Goal: Information Seeking & Learning: Learn about a topic

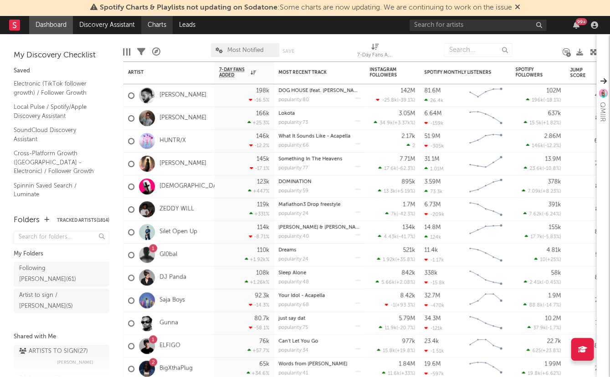
click at [160, 27] on link "Charts" at bounding box center [156, 25] width 31 height 18
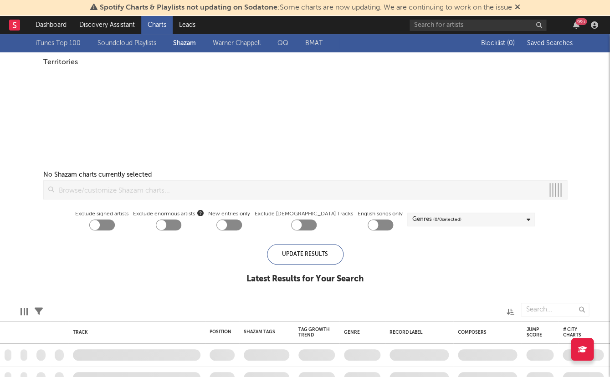
checkbox input "true"
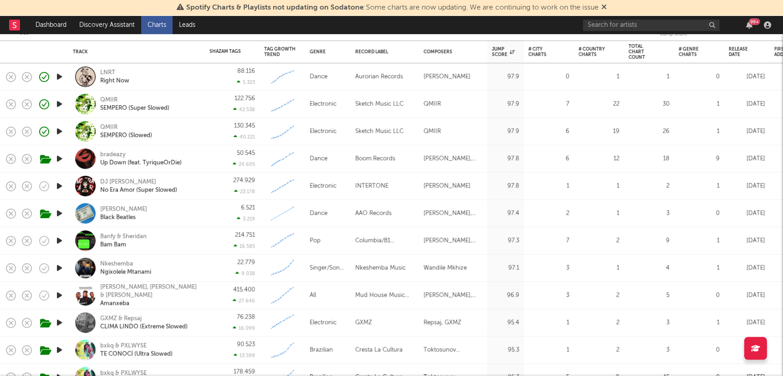
click at [62, 211] on icon "button" at bounding box center [60, 213] width 10 height 11
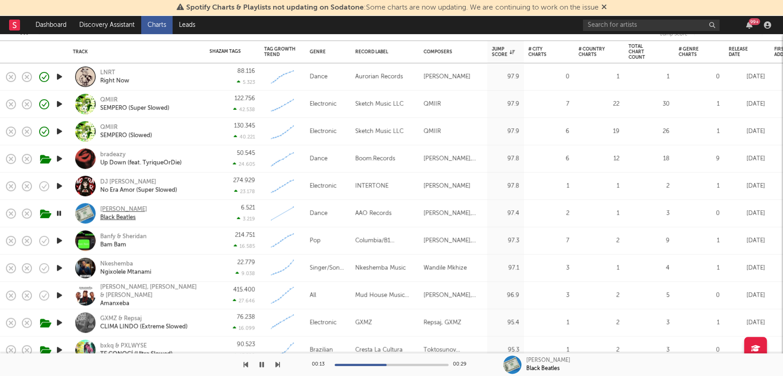
click at [115, 209] on div "[PERSON_NAME]" at bounding box center [123, 209] width 47 height 8
click at [261, 363] on icon "button" at bounding box center [262, 364] width 5 height 7
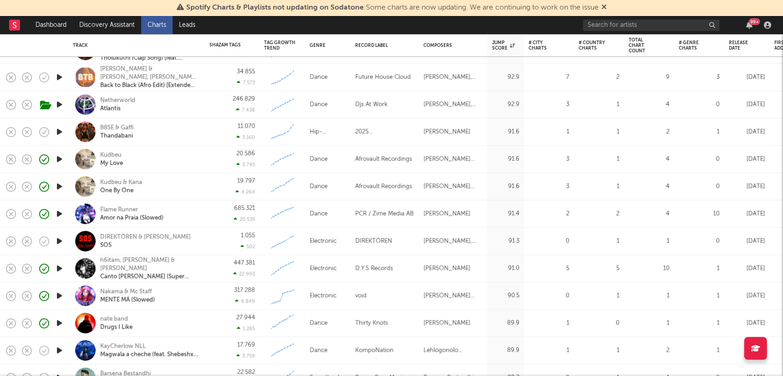
click at [58, 238] on icon "button" at bounding box center [60, 240] width 10 height 11
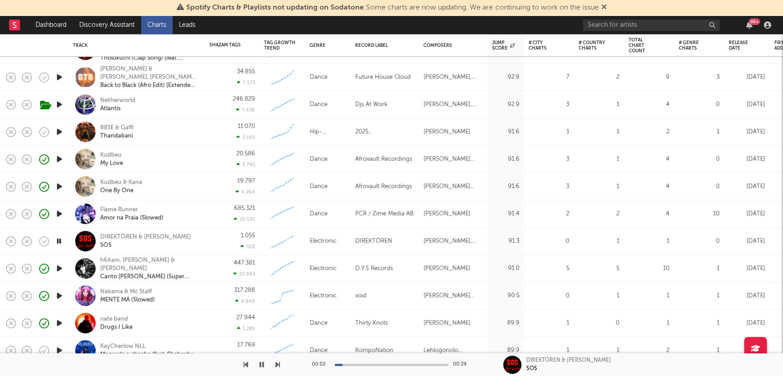
click at [60, 239] on icon "button" at bounding box center [59, 240] width 9 height 11
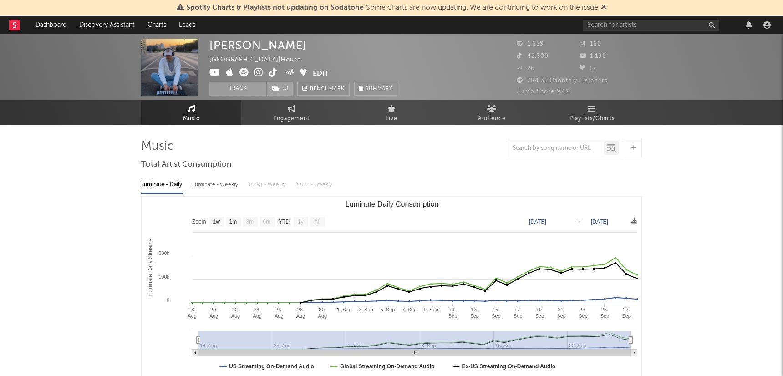
select select "1w"
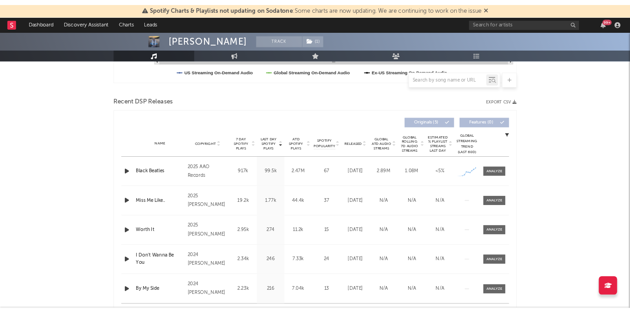
scroll to position [317, 0]
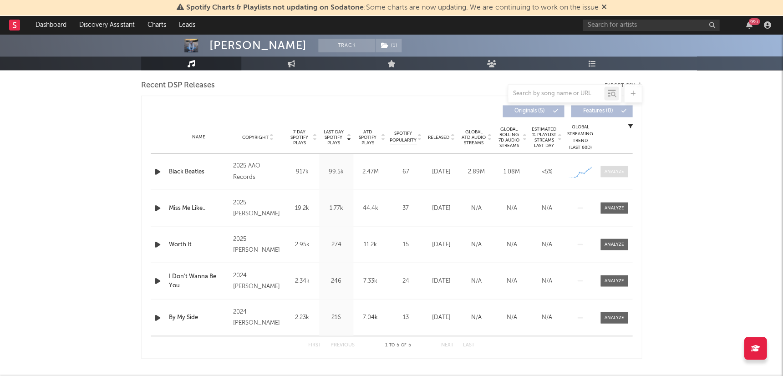
click at [622, 168] on div at bounding box center [615, 171] width 20 height 7
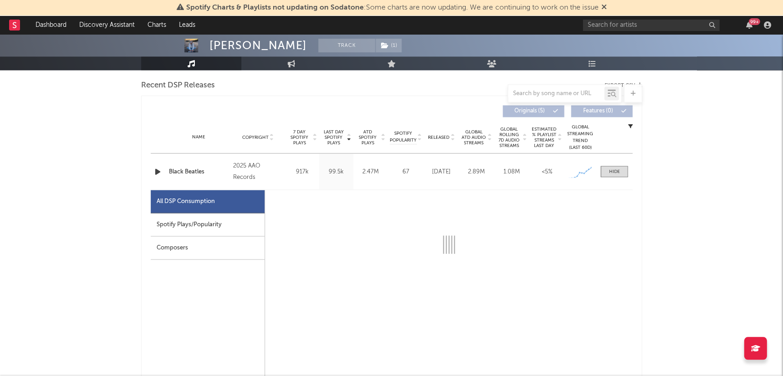
drag, startPoint x: 147, startPoint y: 206, endPoint x: 180, endPoint y: 226, distance: 39.4
select select "1w"
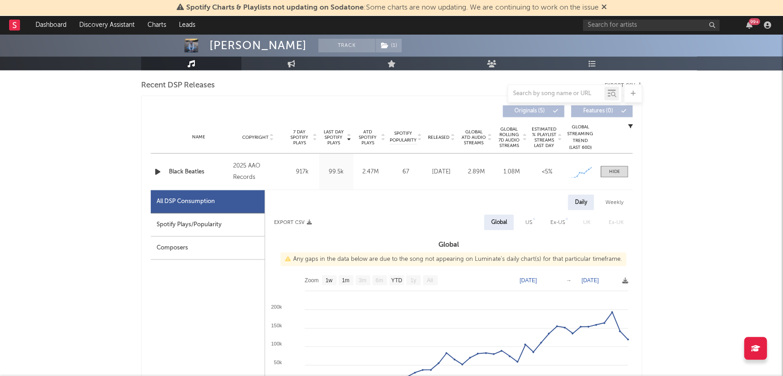
click at [180, 226] on div "Spotify Plays/Popularity" at bounding box center [208, 224] width 114 height 23
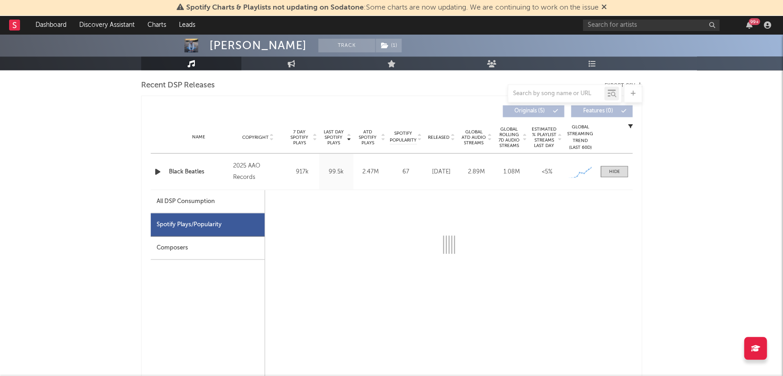
select select "1w"
